Goal: Information Seeking & Learning: Learn about a topic

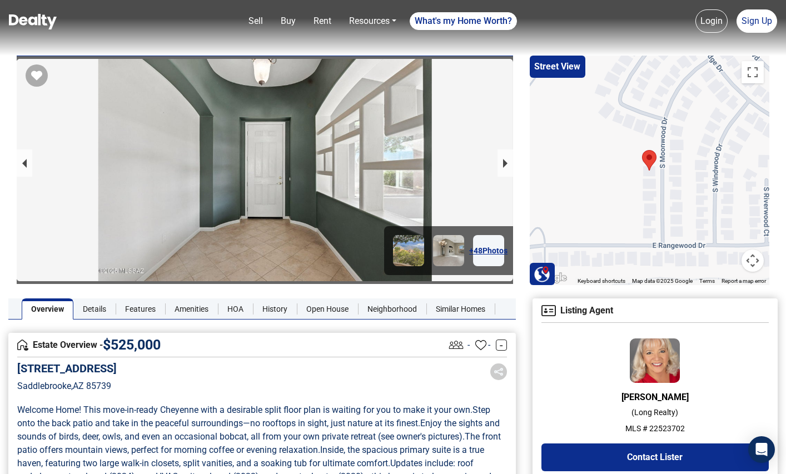
scroll to position [302, 0]
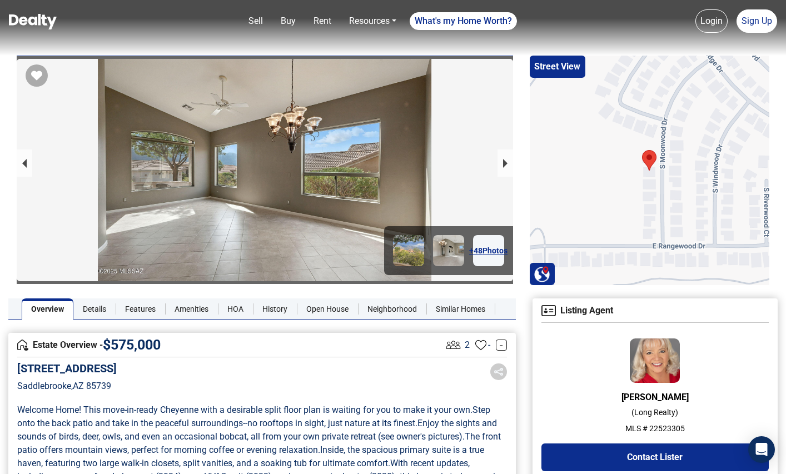
scroll to position [82, 0]
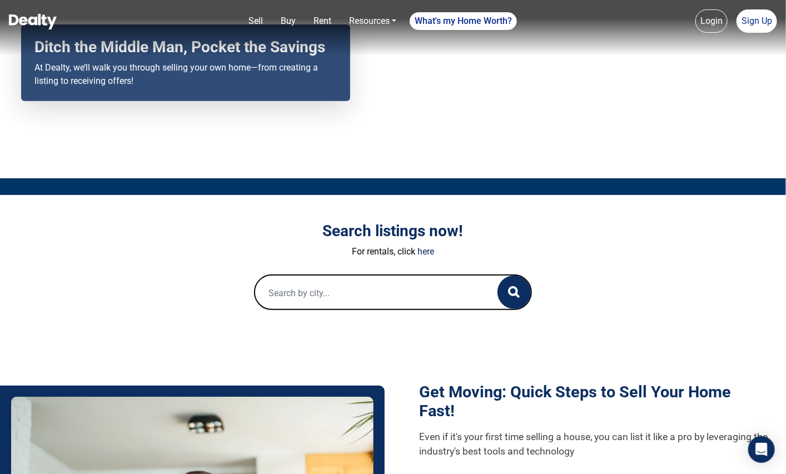
scroll to position [139, 0]
